Goal: Find specific fact

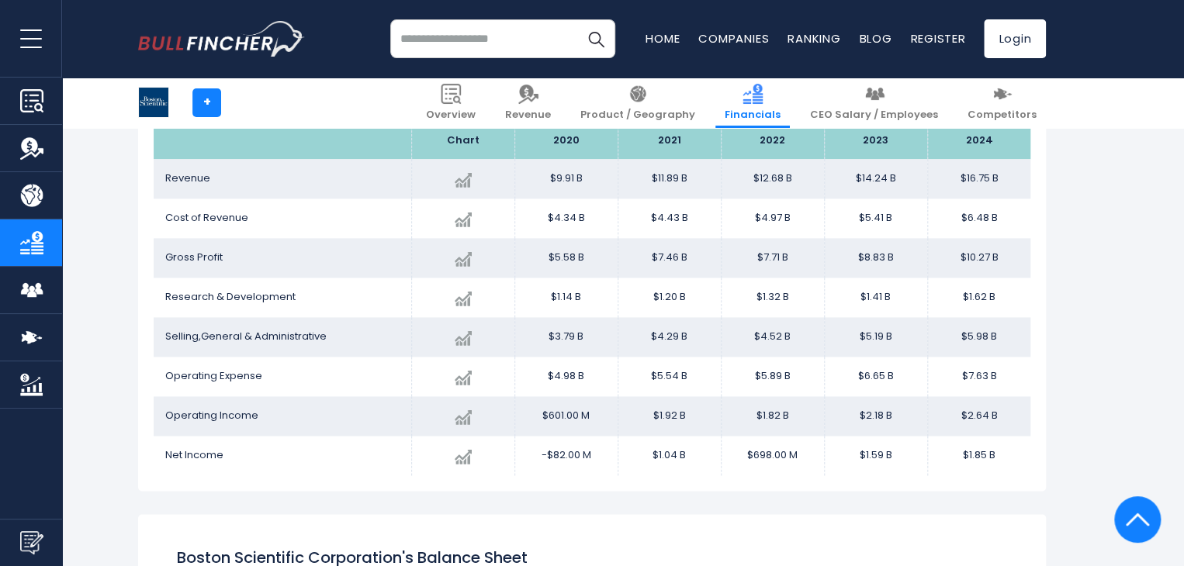
scroll to position [926, 0]
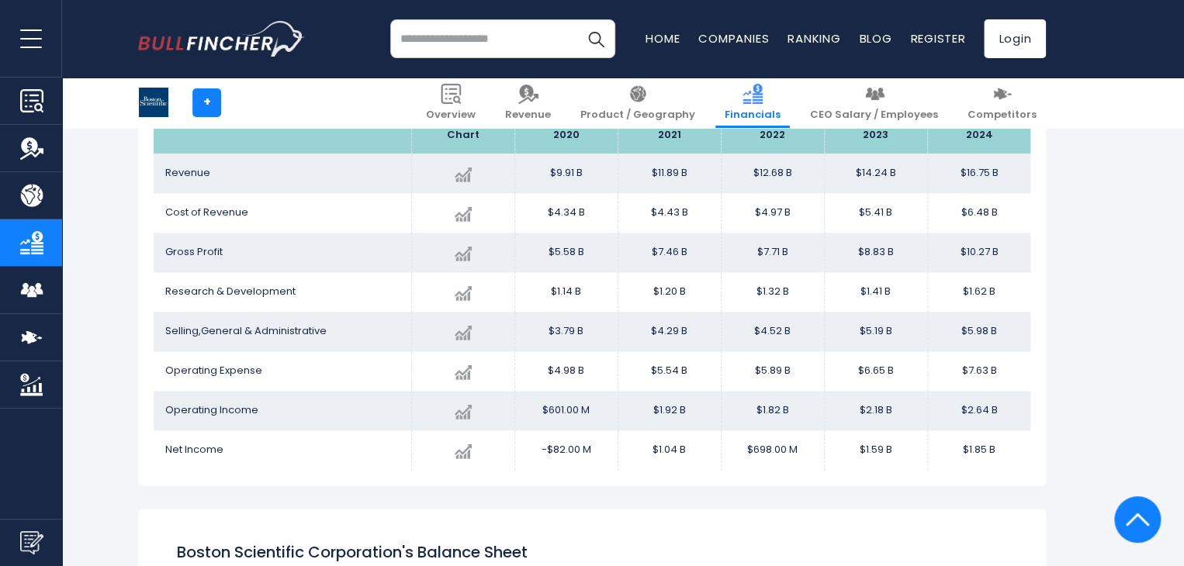
drag, startPoint x: 996, startPoint y: 328, endPoint x: 956, endPoint y: 330, distance: 40.4
click at [956, 330] on td "$5.98 B" at bounding box center [978, 332] width 103 height 40
copy td "$5.98 B"
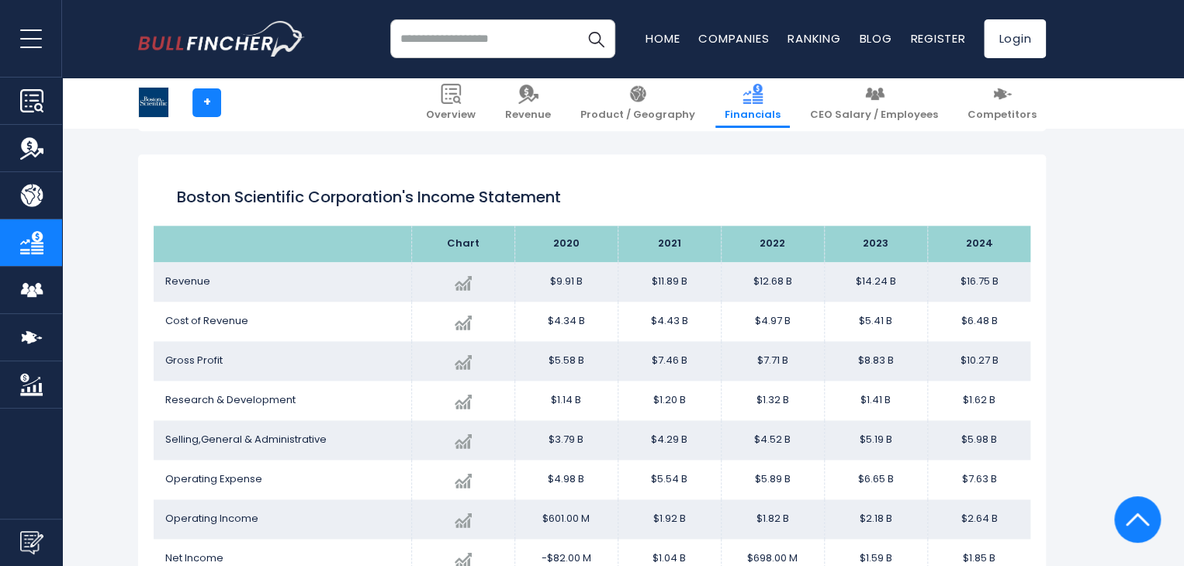
scroll to position [815, 0]
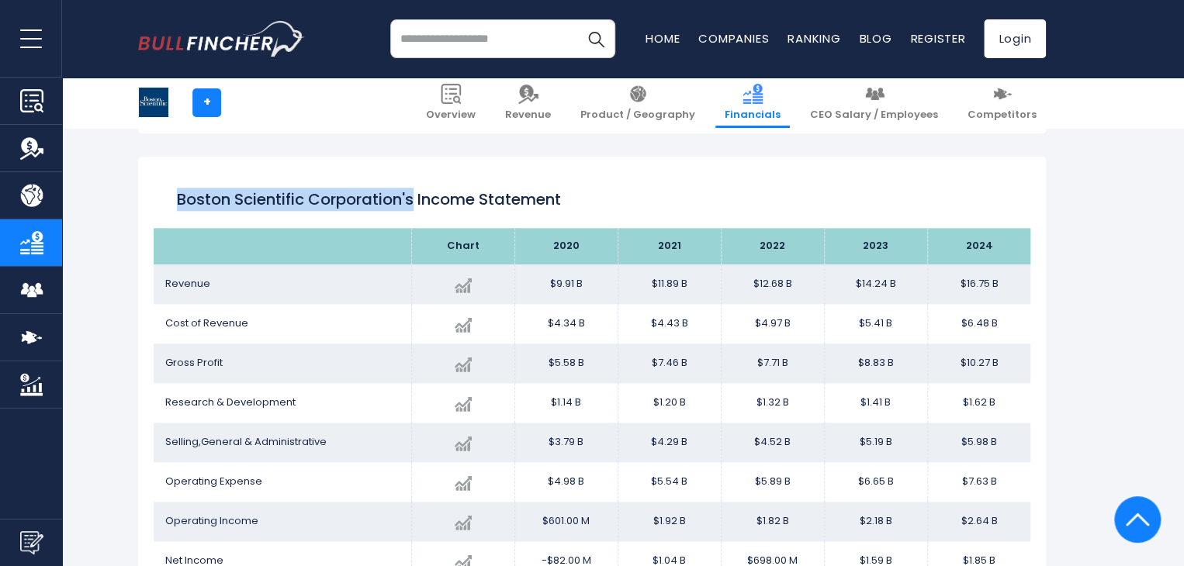
drag, startPoint x: 176, startPoint y: 194, endPoint x: 416, endPoint y: 195, distance: 239.7
click at [416, 195] on h1 "Boston Scientific Corporation's Income Statement" at bounding box center [592, 199] width 830 height 23
copy h1 "Boston Scientific Corporation's"
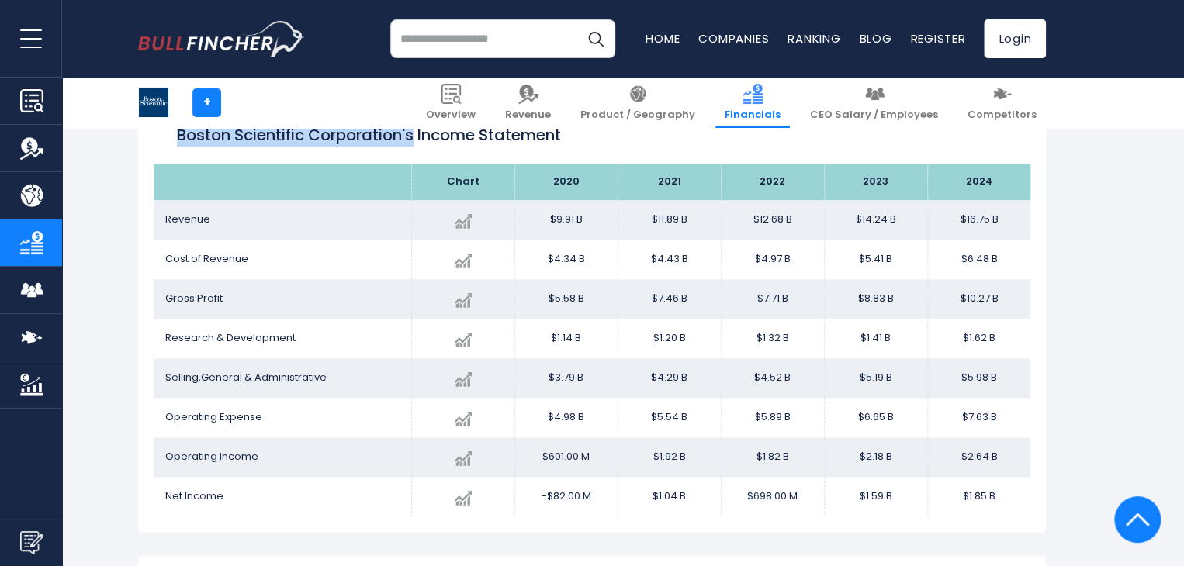
scroll to position [880, 0]
click at [543, 315] on td "$5.58 B" at bounding box center [565, 298] width 103 height 40
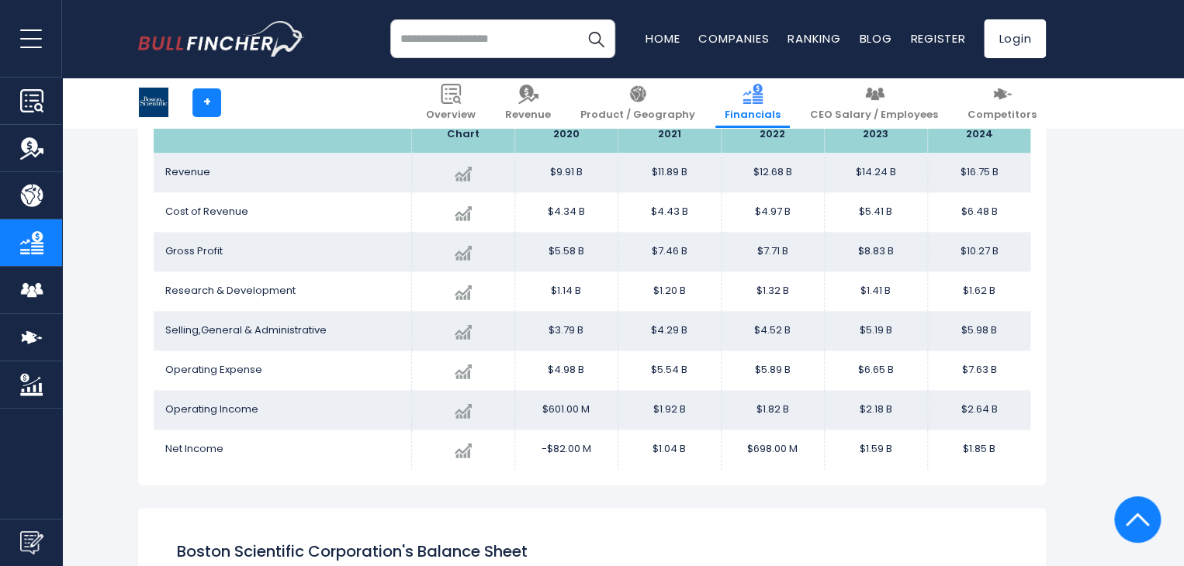
scroll to position [921, 0]
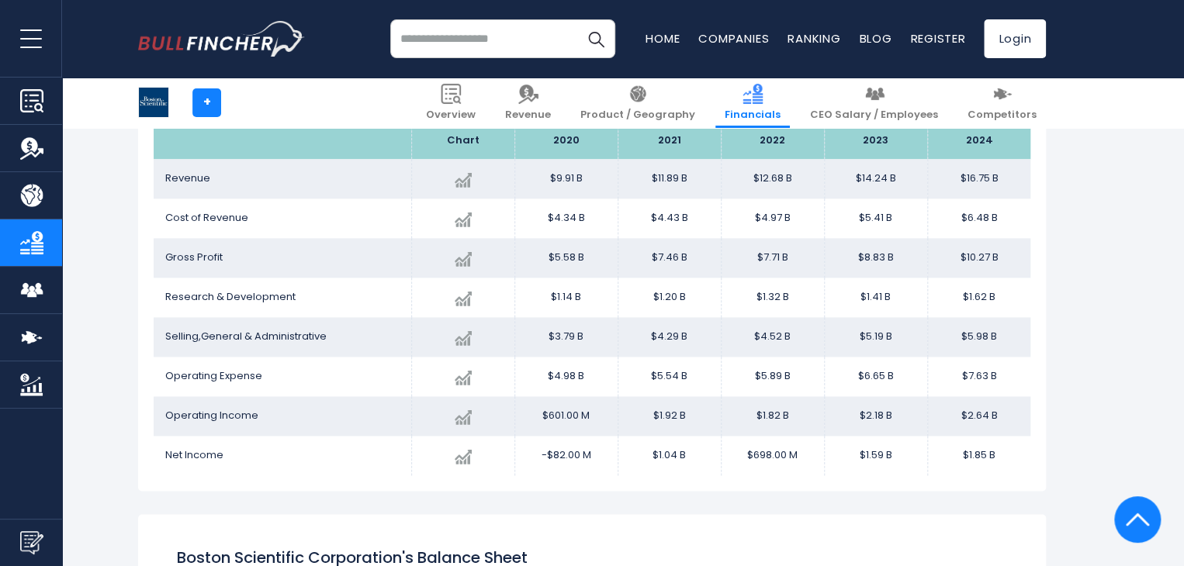
drag, startPoint x: 960, startPoint y: 334, endPoint x: 999, endPoint y: 337, distance: 39.7
click at [999, 337] on td "$5.98 B" at bounding box center [978, 337] width 103 height 40
copy td "$5.98 B"
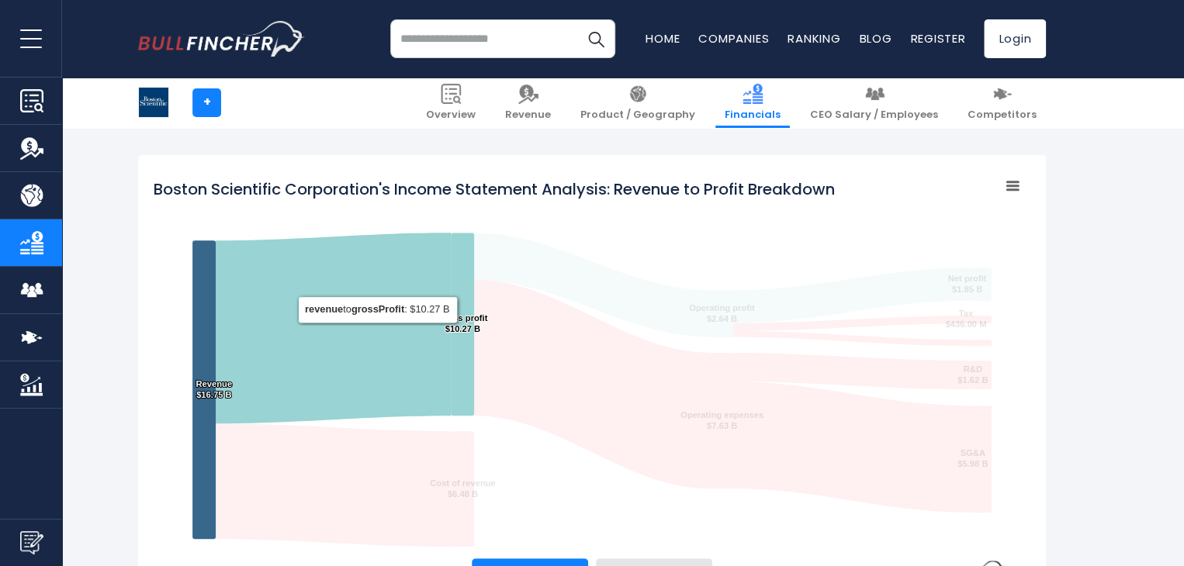
scroll to position [0, 0]
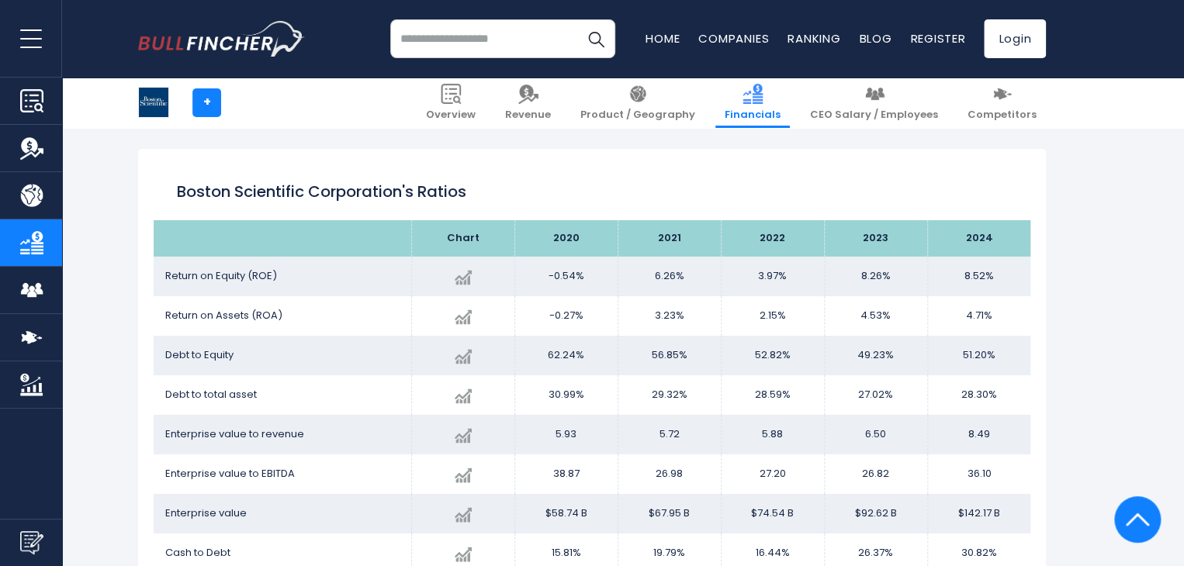
scroll to position [2613, 0]
